Goal: Book appointment/travel/reservation

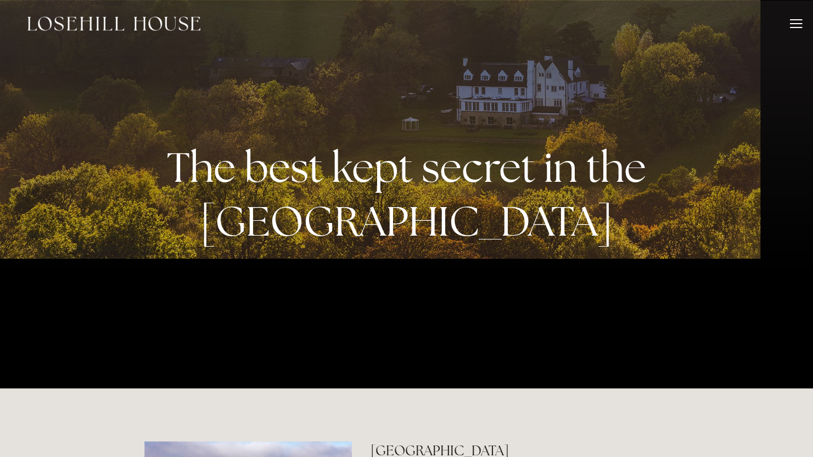
click at [703, 68] on link "Spa" at bounding box center [741, 67] width 77 height 13
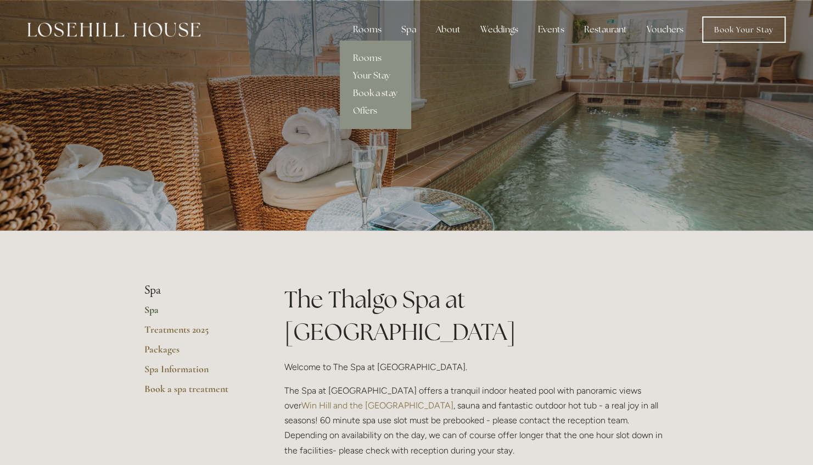
click at [379, 92] on link "Book a stay" at bounding box center [375, 94] width 71 height 18
